Goal: Information Seeking & Learning: Learn about a topic

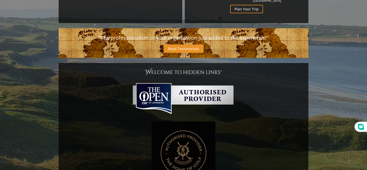
scroll to position [212, 0]
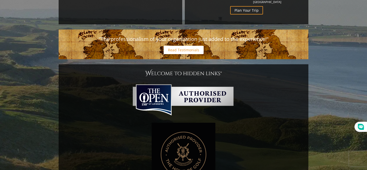
click at [180, 46] on link "Read Testimonials" at bounding box center [183, 50] width 40 height 8
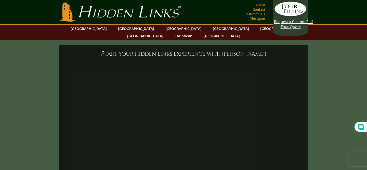
click at [260, 4] on link "About" at bounding box center [260, 4] width 12 height 7
